Goal: Check status: Check status

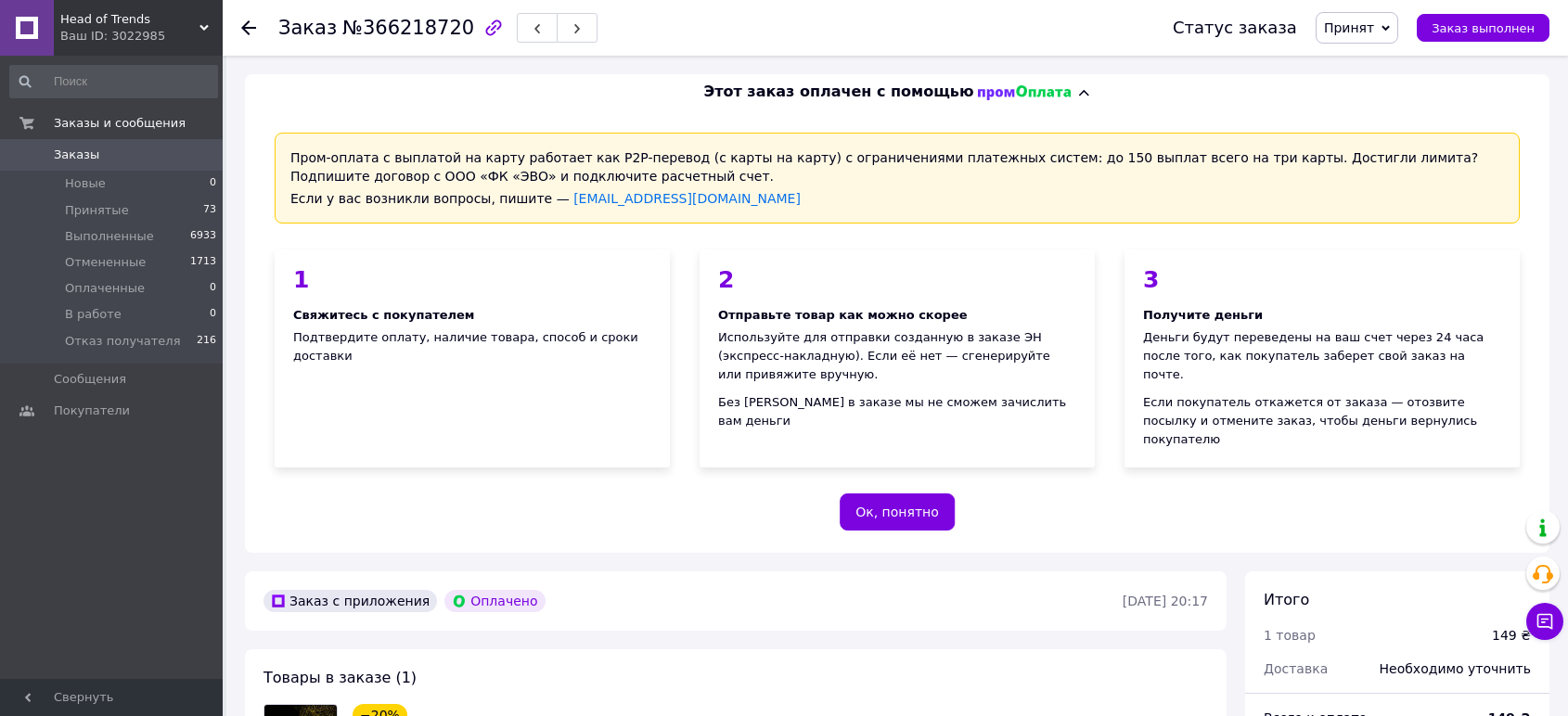
scroll to position [1030, 0]
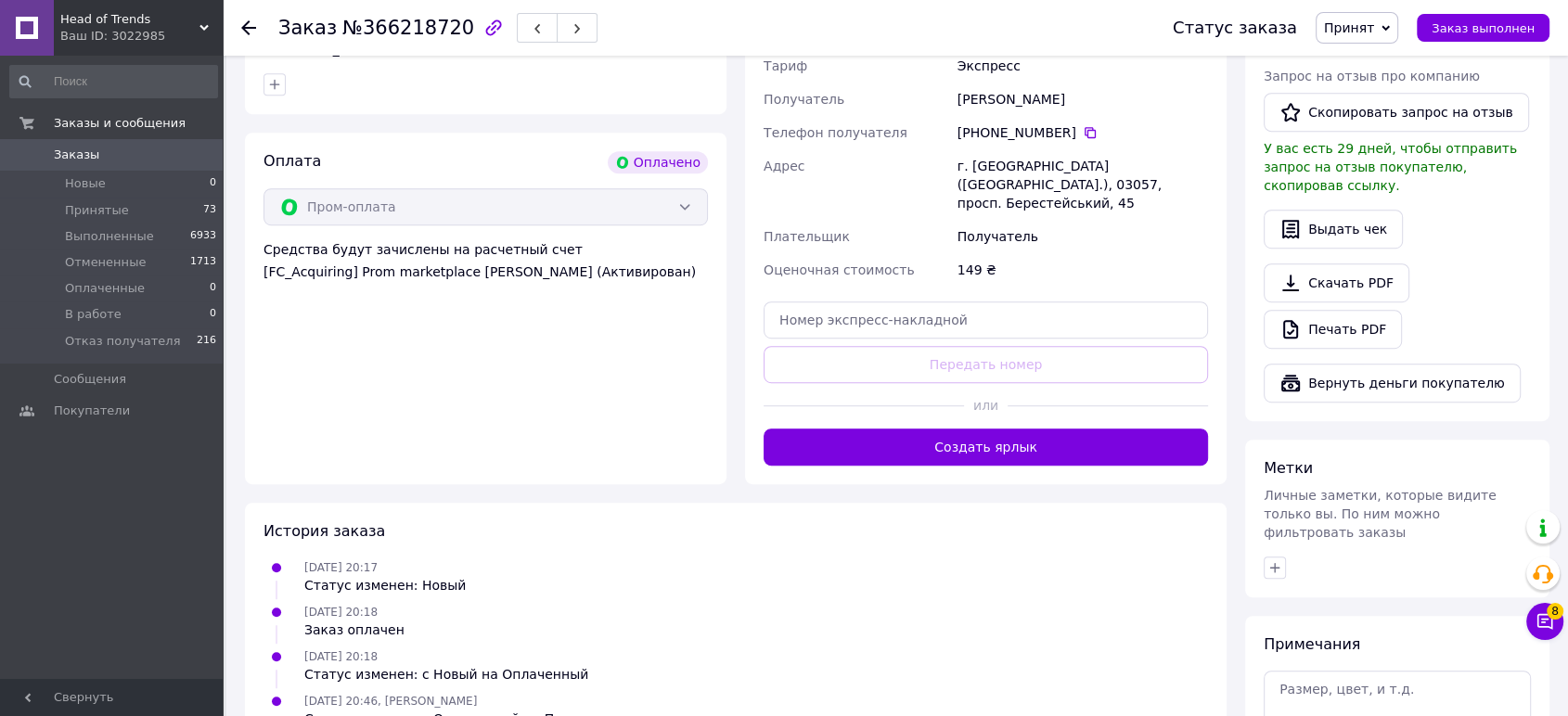
click at [94, 31] on div "Ваш ID: 3022985" at bounding box center [141, 36] width 162 height 16
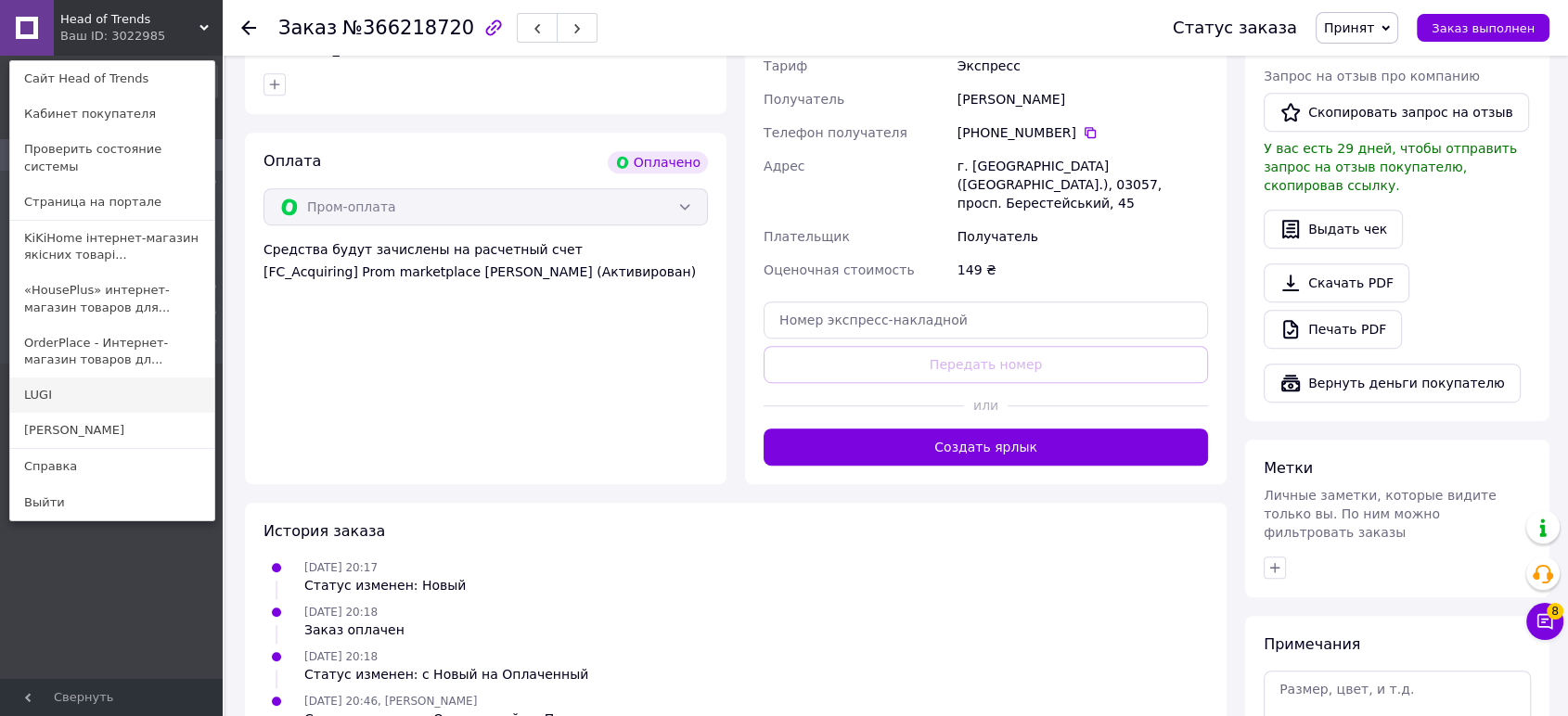
click at [96, 380] on link "LUGI" at bounding box center [112, 395] width 204 height 36
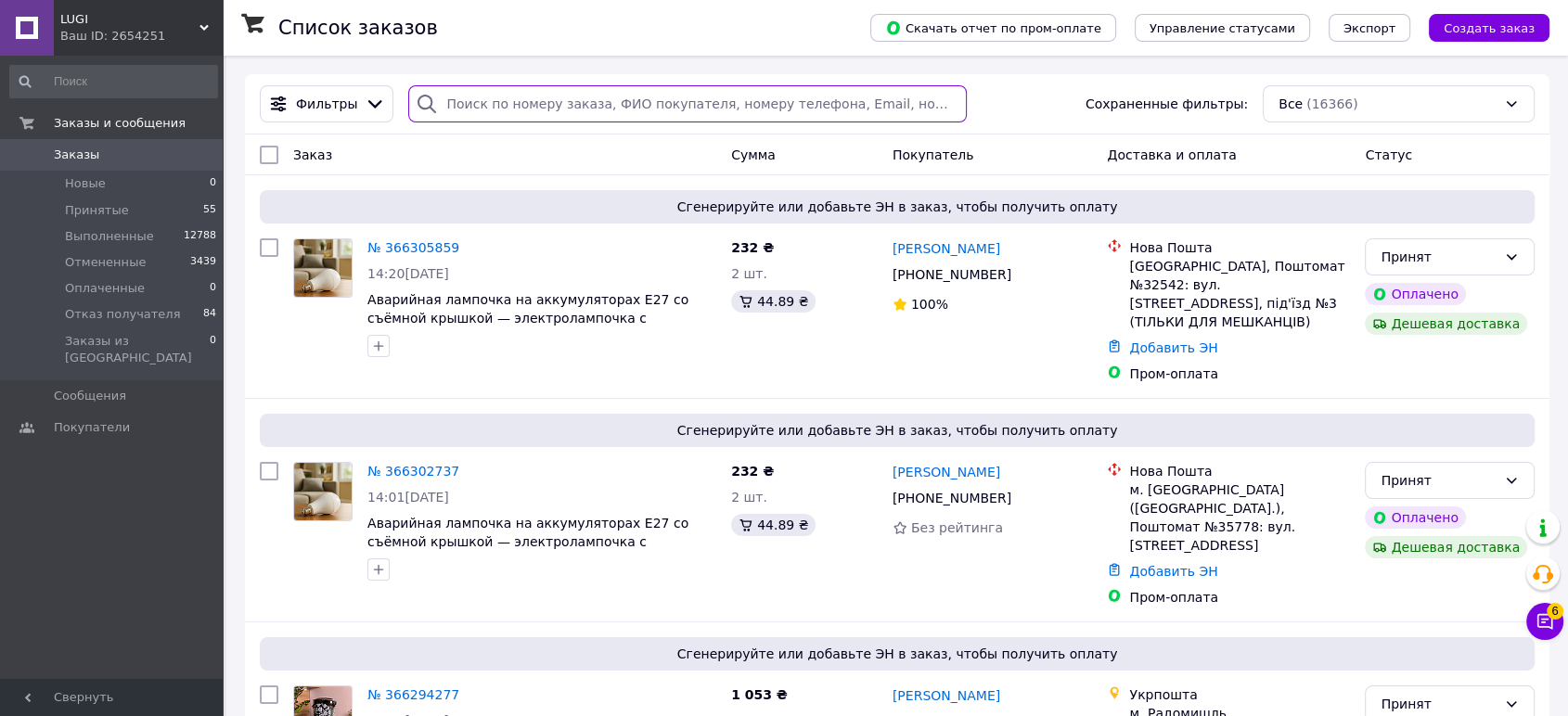
click at [545, 111] on input "search" at bounding box center [687, 104] width 559 height 37
paste input "366294277"
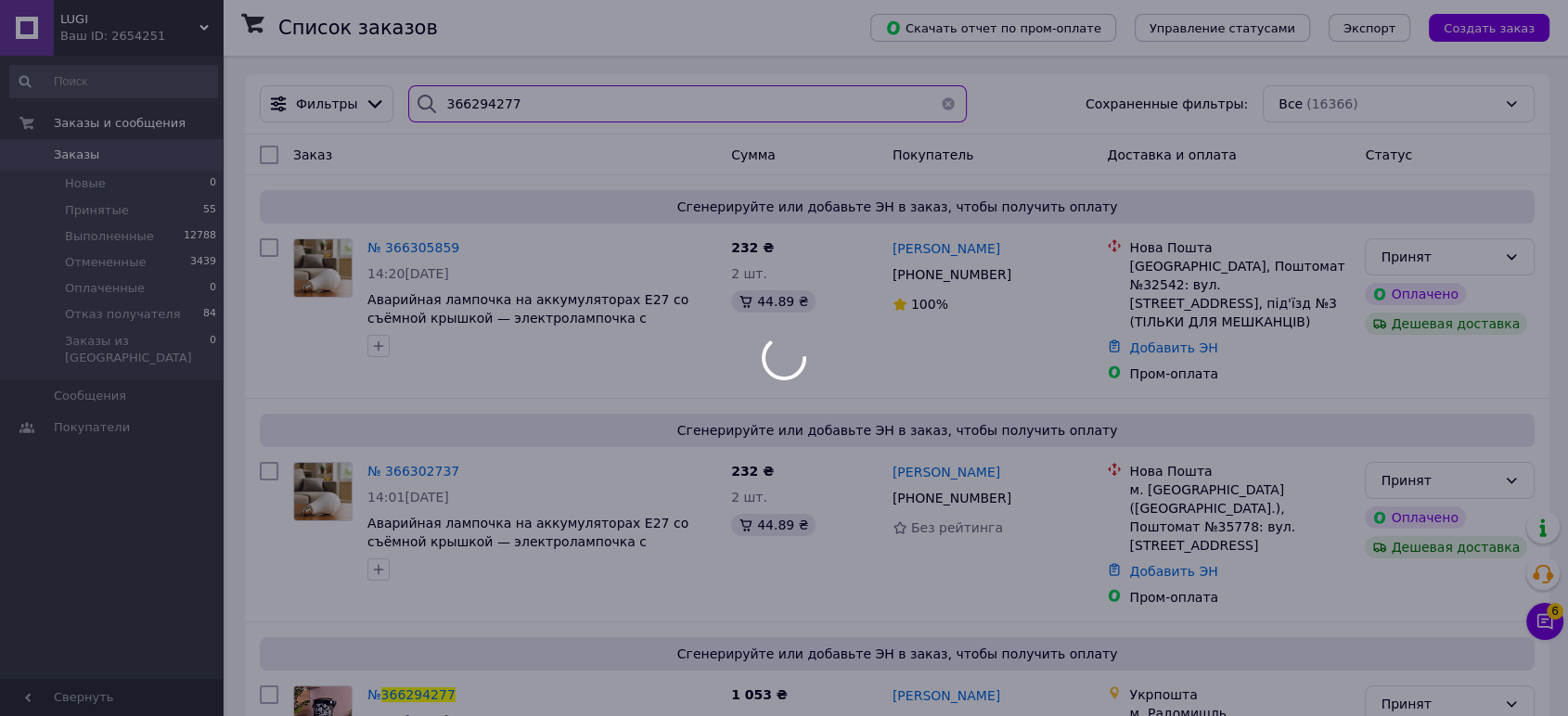
type input "366294277"
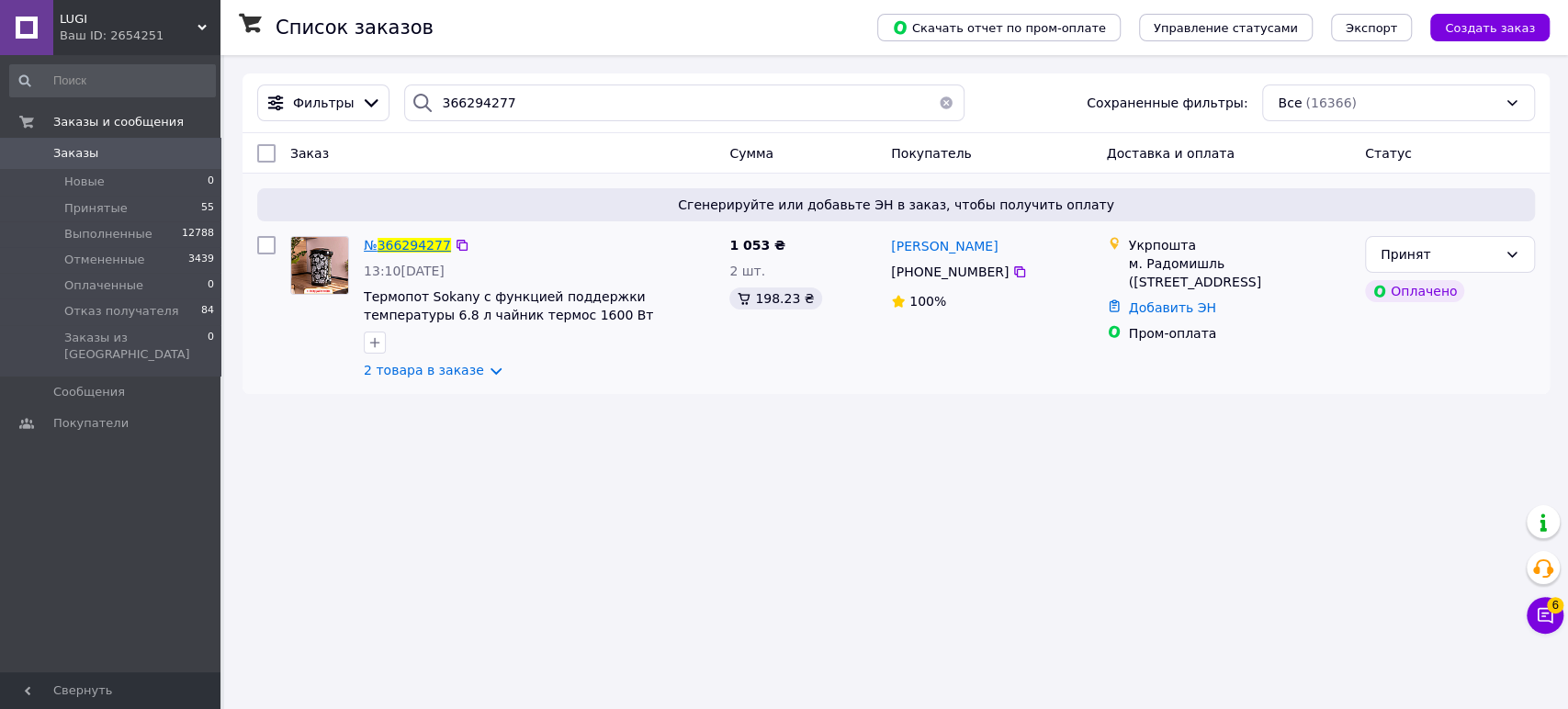
click at [427, 240] on span "366294277" at bounding box center [414, 245] width 73 height 14
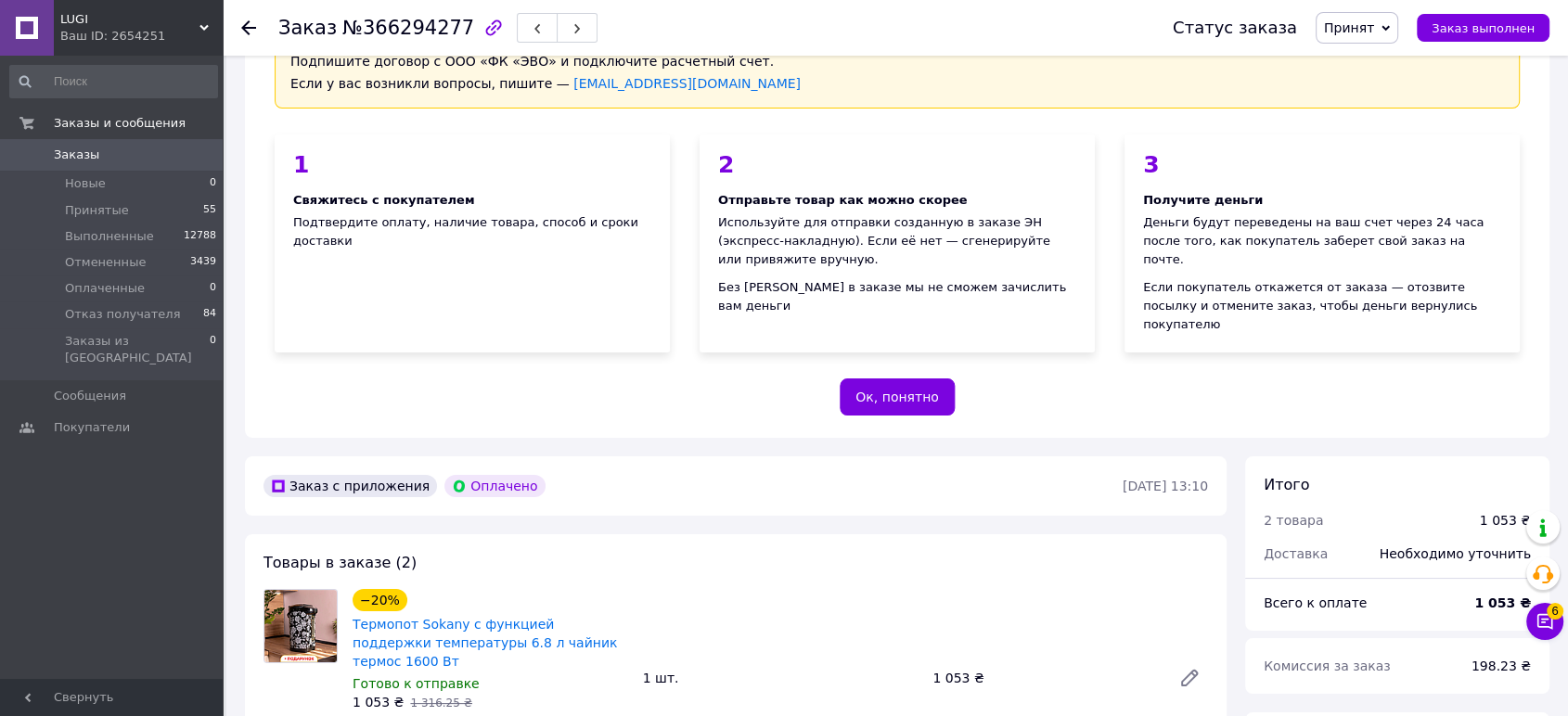
scroll to position [515, 0]
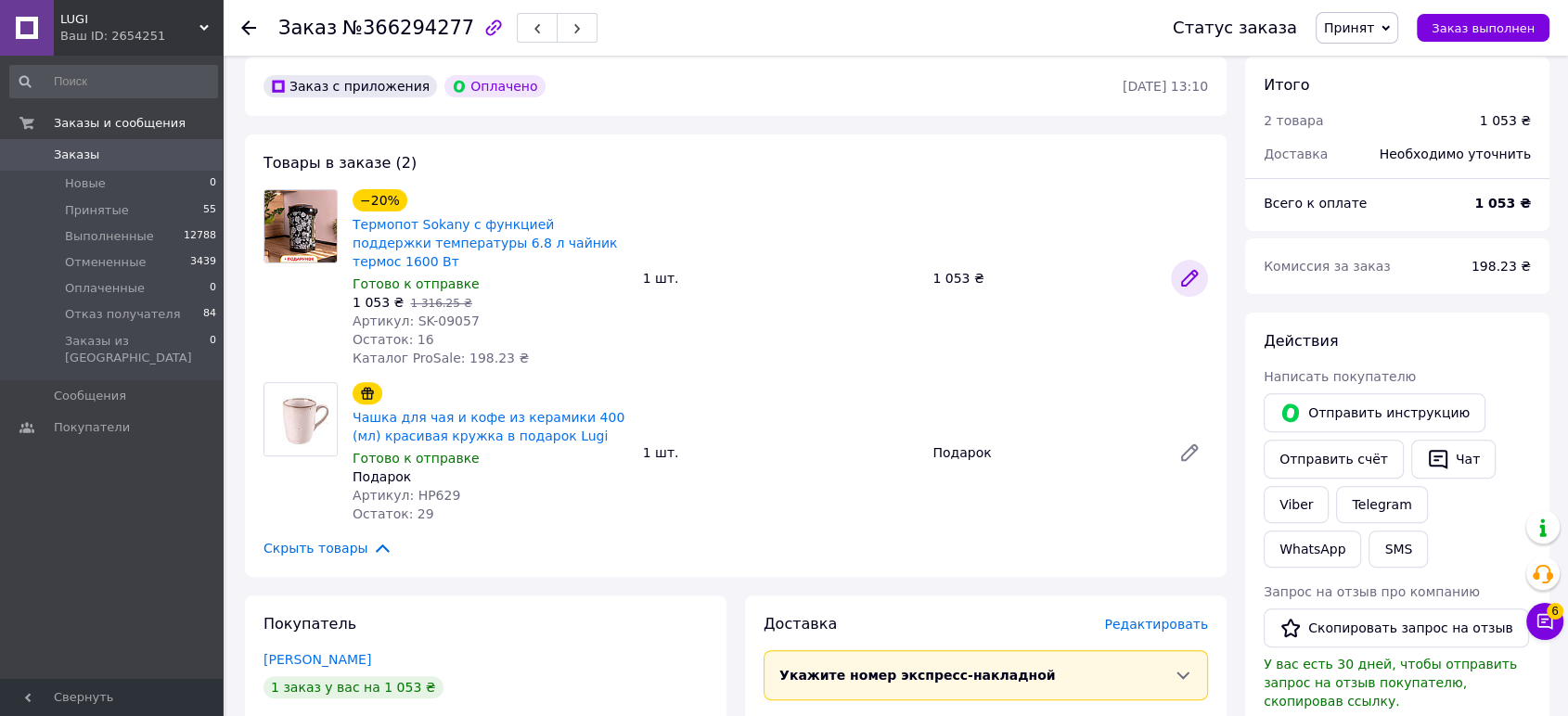
click at [1190, 267] on icon at bounding box center [1188, 278] width 22 height 22
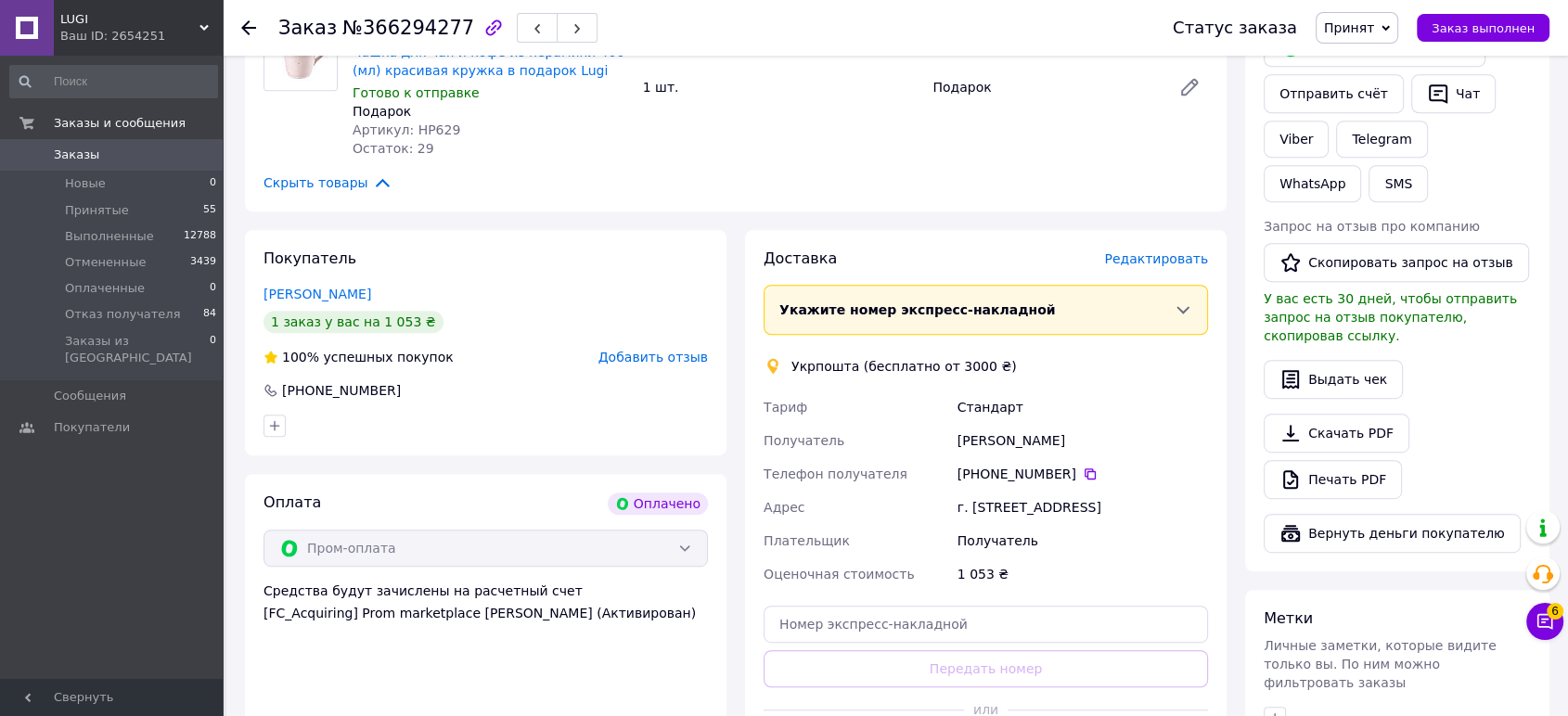
scroll to position [927, 0]
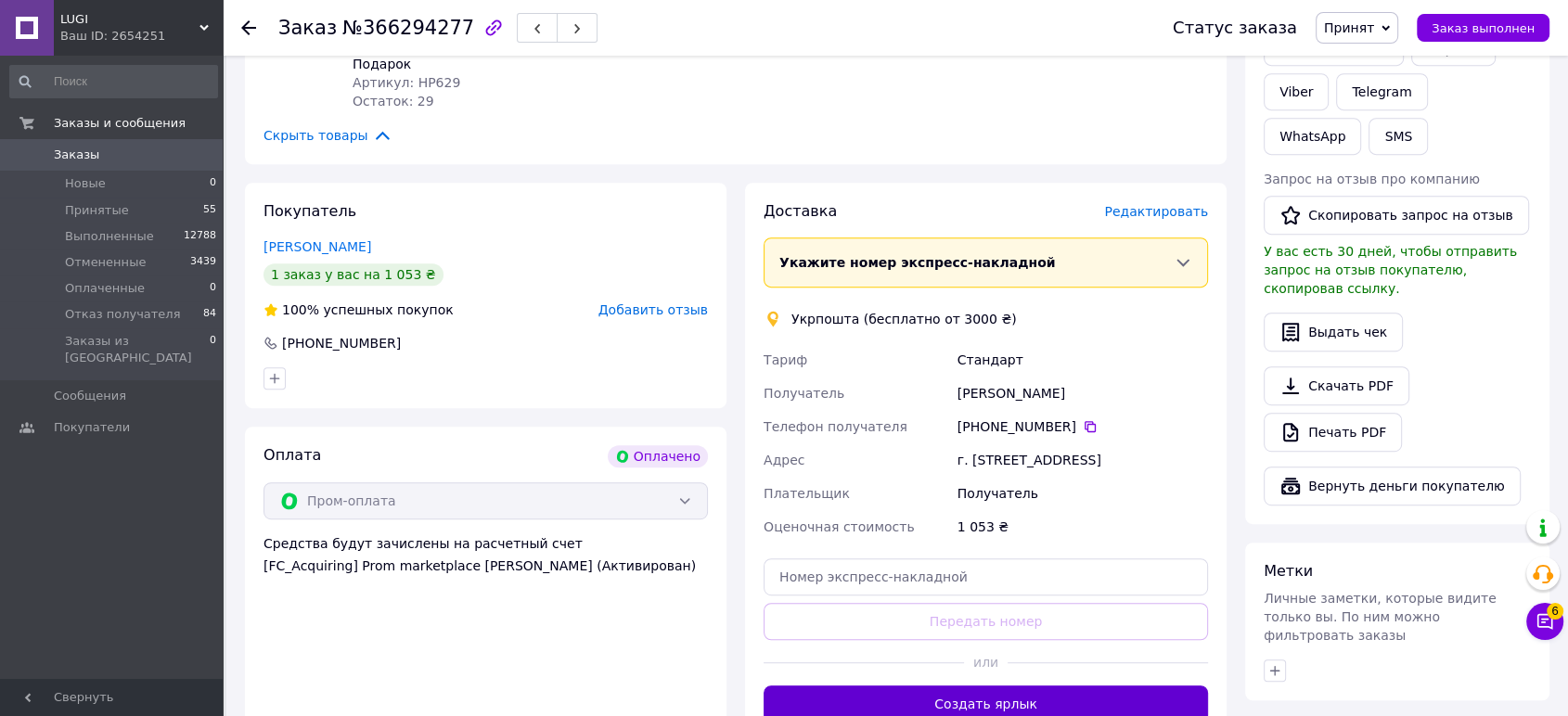
click at [962, 685] on button "Создать ярлык" at bounding box center [985, 704] width 444 height 37
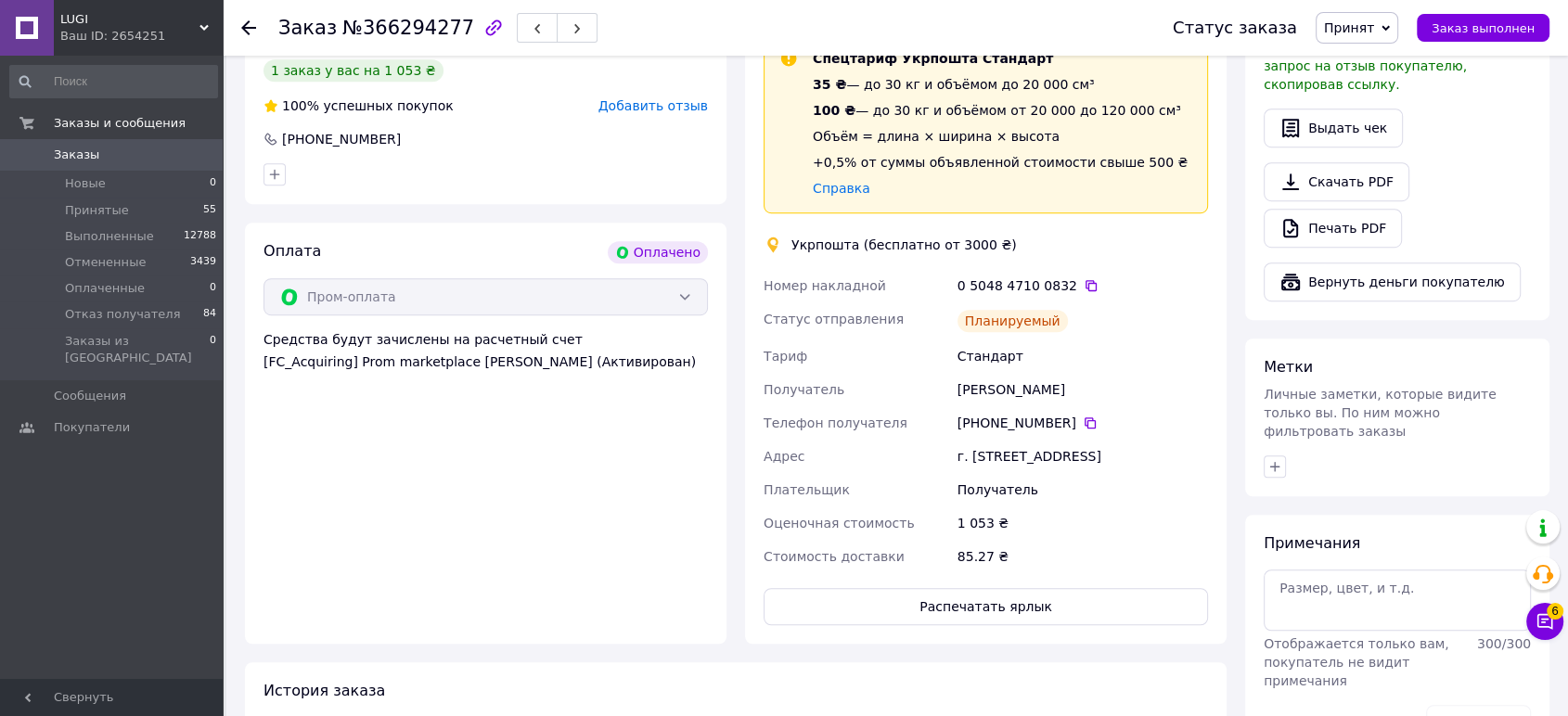
scroll to position [1133, 0]
click at [937, 586] on button "Распечатать ярлык" at bounding box center [985, 605] width 444 height 37
